Goal: Find specific page/section: Find specific page/section

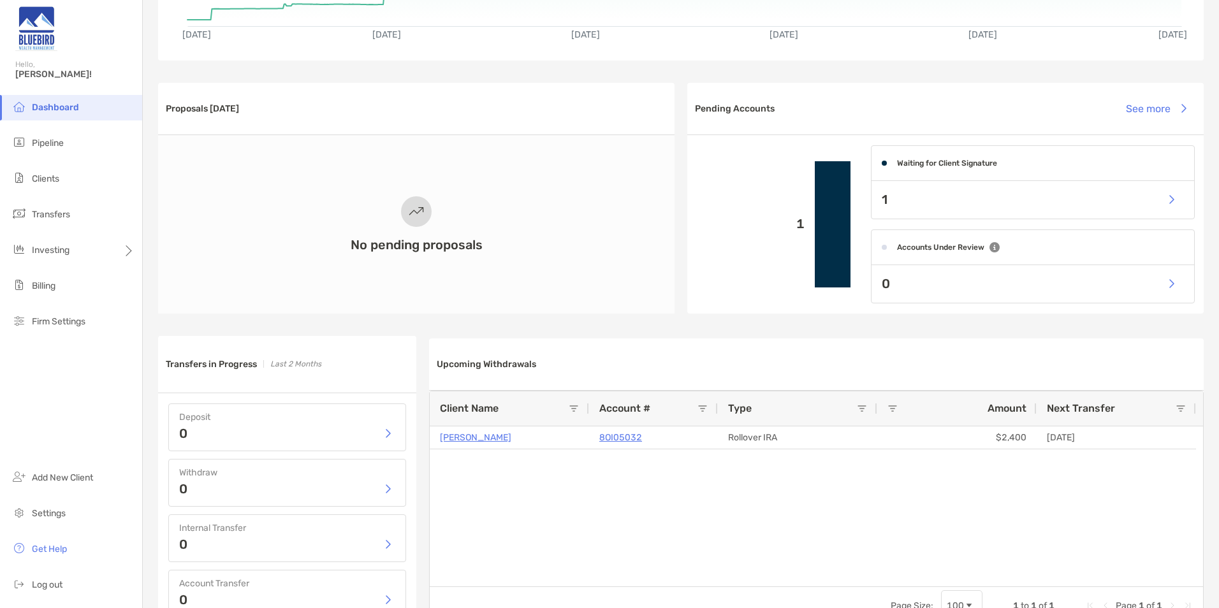
scroll to position [255, 0]
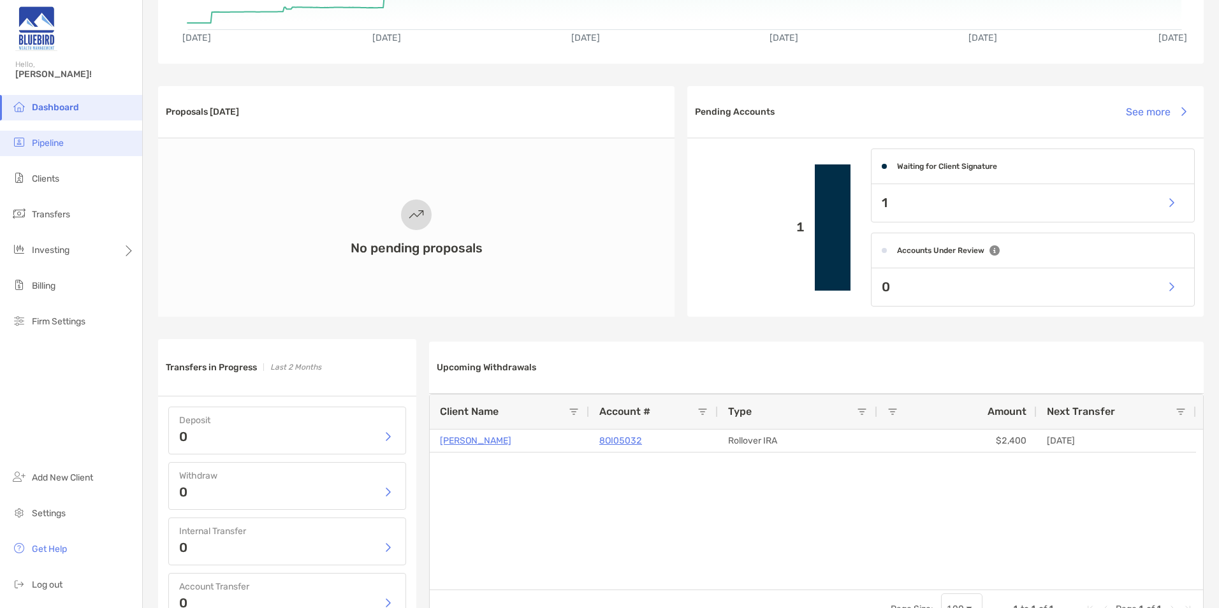
click at [55, 147] on span "Pipeline" at bounding box center [48, 143] width 32 height 11
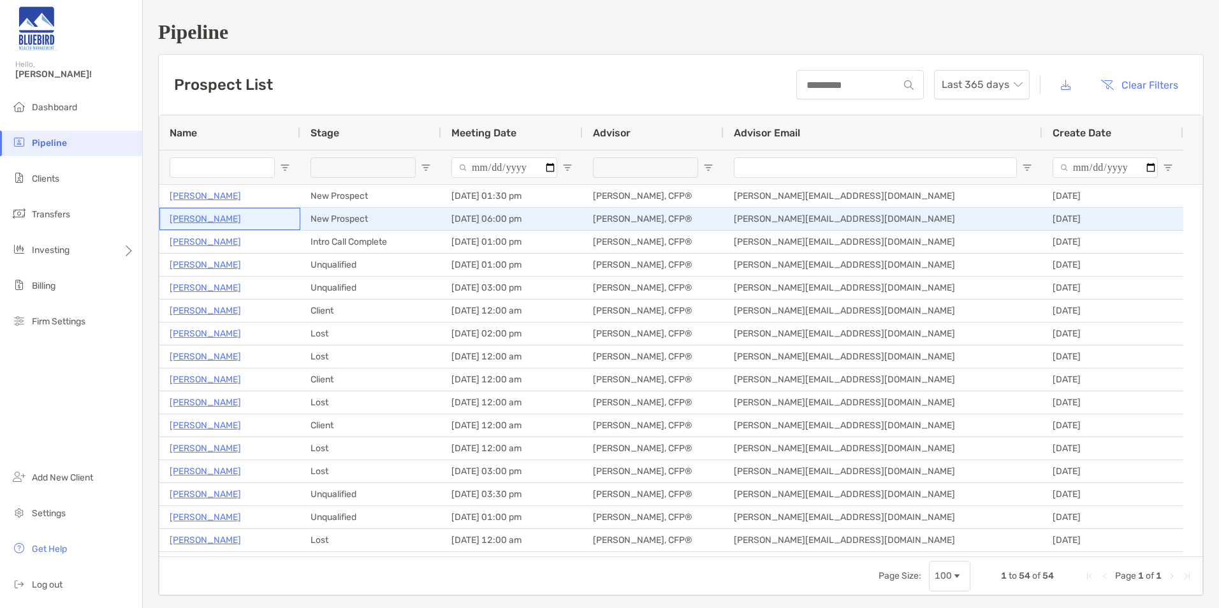
click at [198, 220] on p "[PERSON_NAME]" at bounding box center [205, 219] width 71 height 16
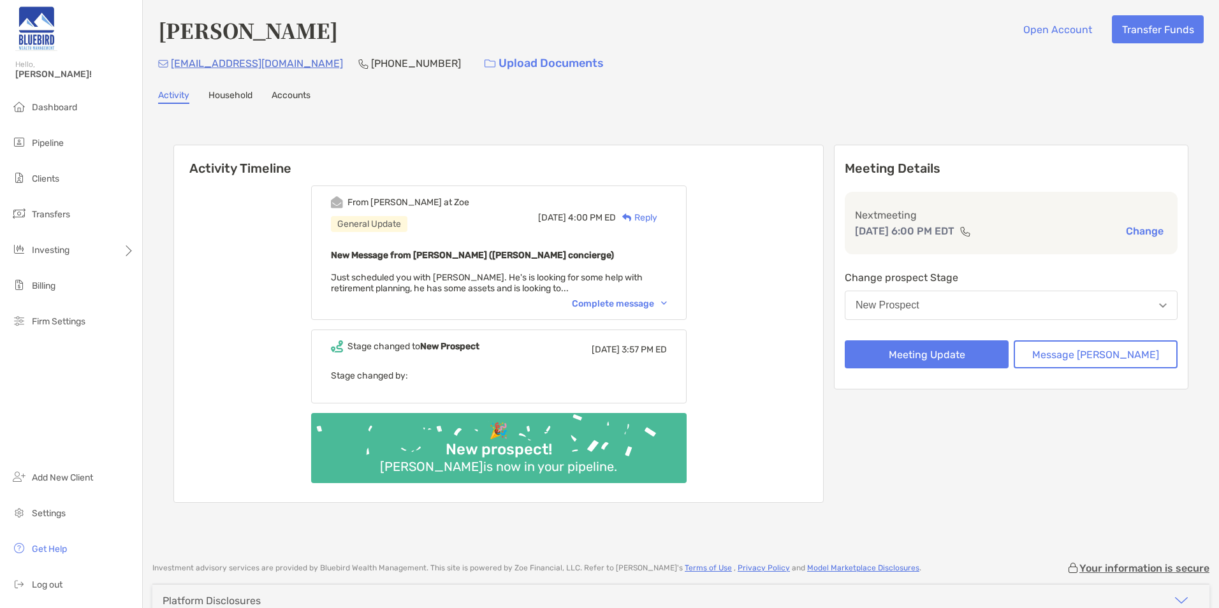
click at [611, 300] on div "Complete message" at bounding box center [619, 303] width 95 height 11
